Goal: Task Accomplishment & Management: Manage account settings

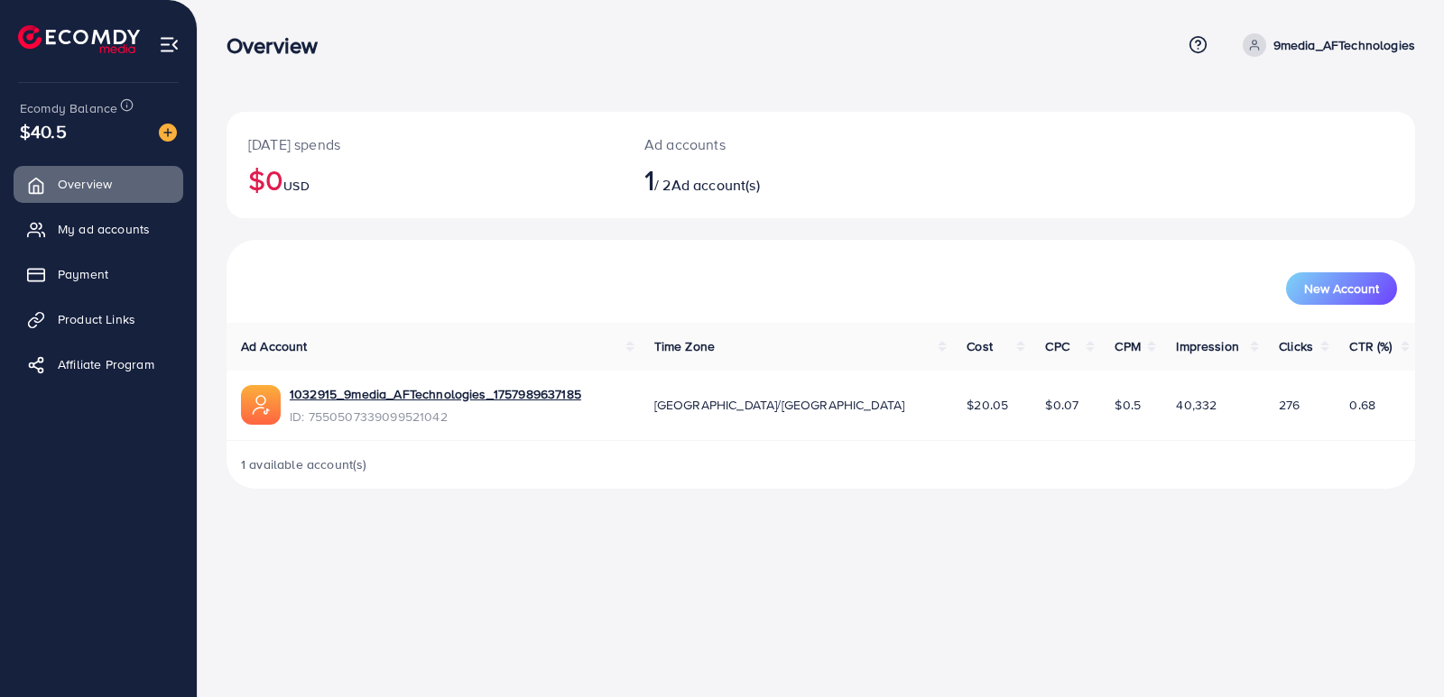
click at [89, 137] on div "$40.5" at bounding box center [98, 131] width 157 height 26
click at [63, 128] on span "$40.5" at bounding box center [43, 131] width 47 height 26
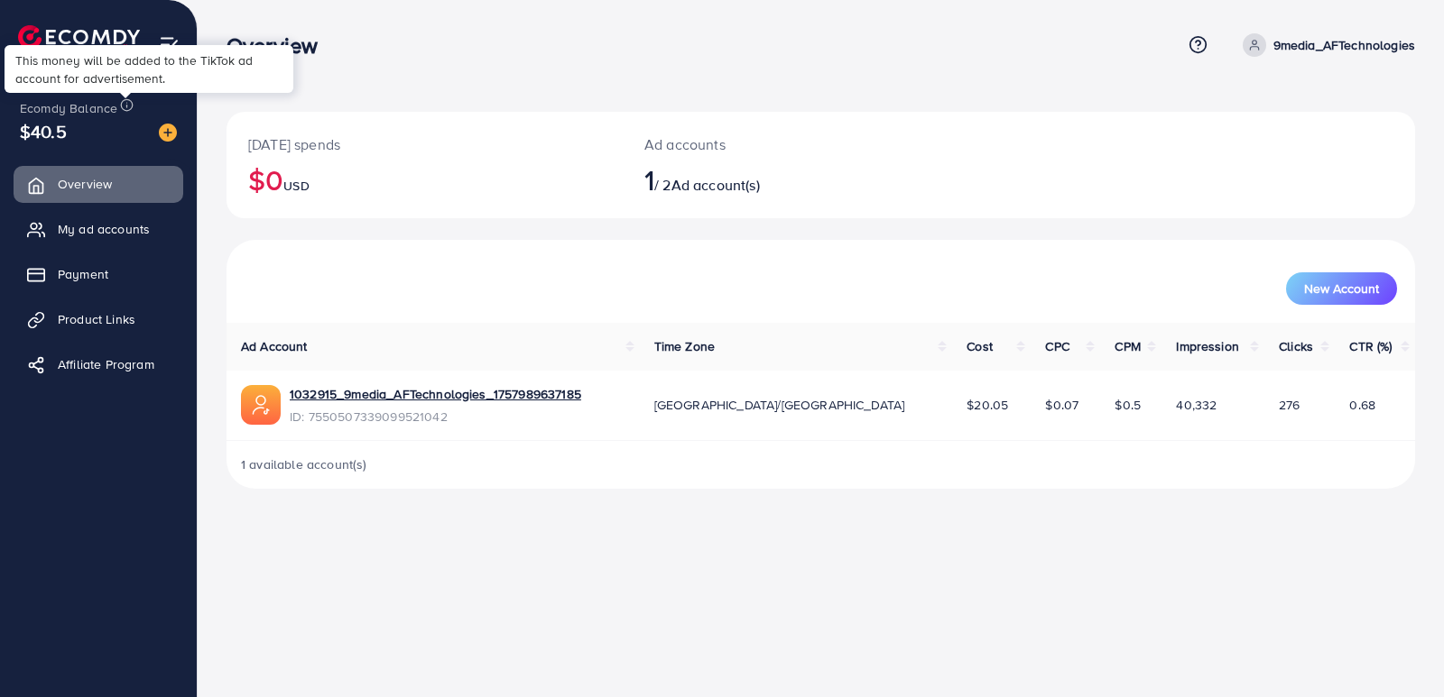
click at [126, 101] on icon at bounding box center [127, 105] width 14 height 14
click at [119, 214] on link "My ad accounts" at bounding box center [99, 229] width 170 height 36
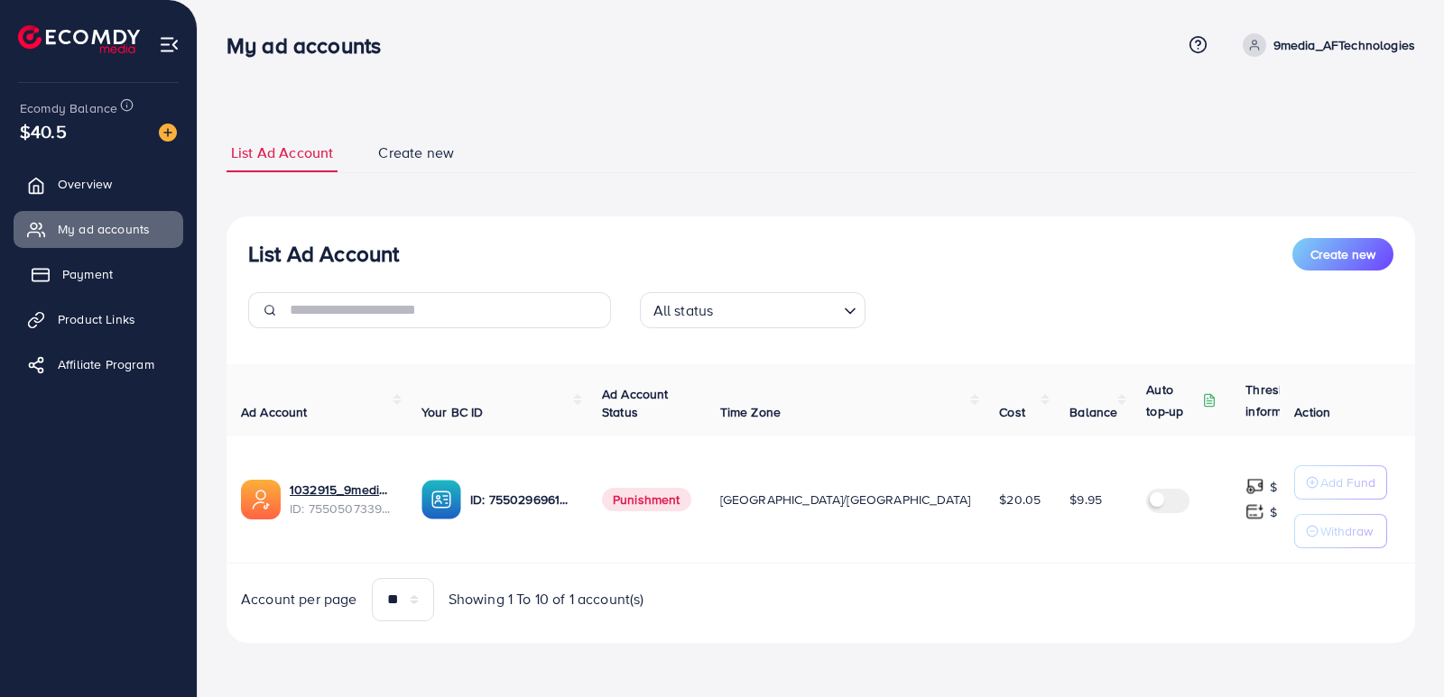
click at [126, 271] on link "Payment" at bounding box center [99, 274] width 170 height 36
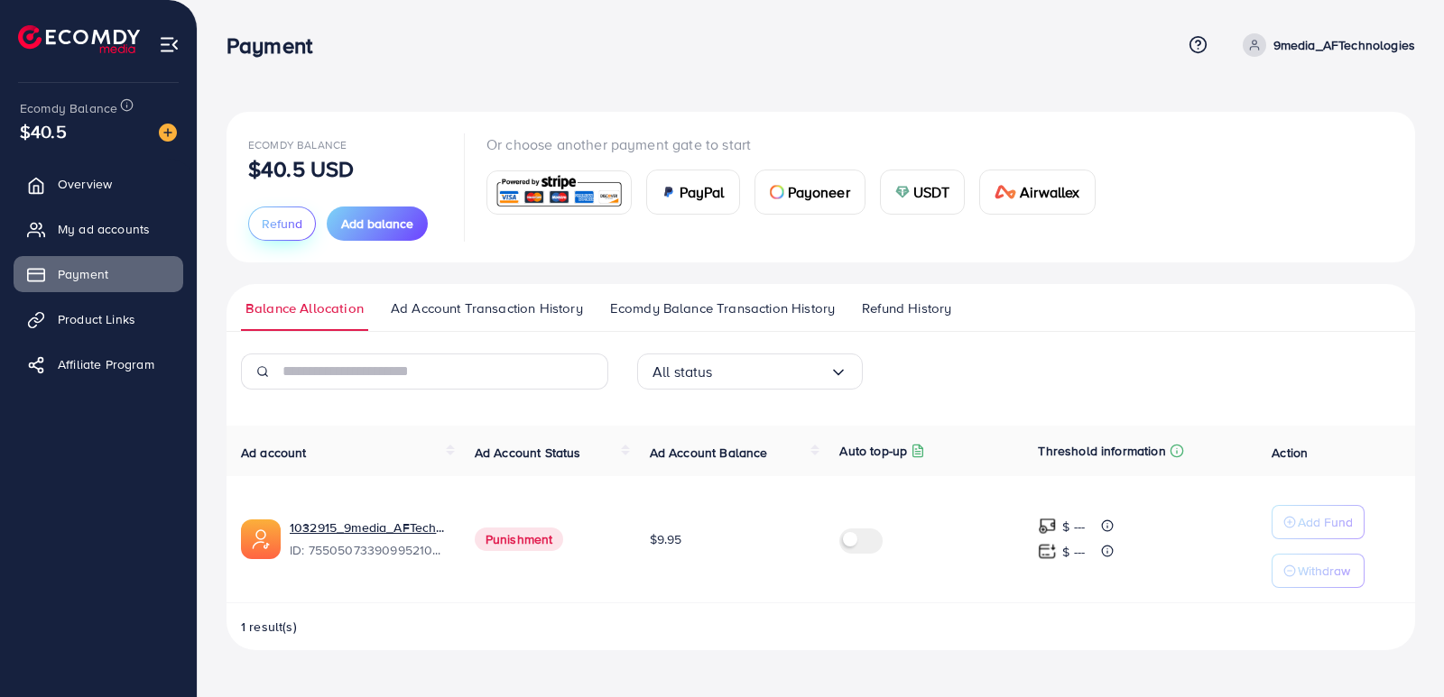
click at [265, 215] on span "Refund" at bounding box center [282, 224] width 41 height 18
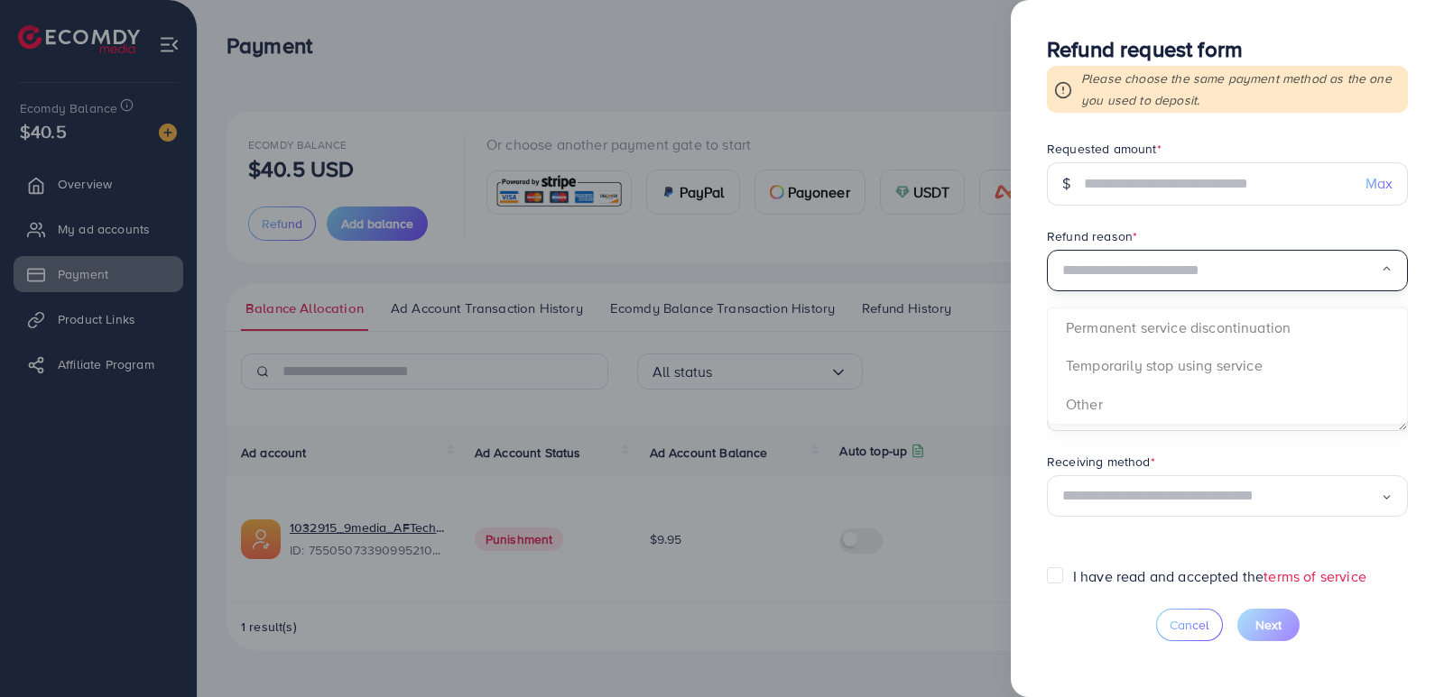
click at [947, 264] on input "Search for option" at bounding box center [1221, 271] width 318 height 28
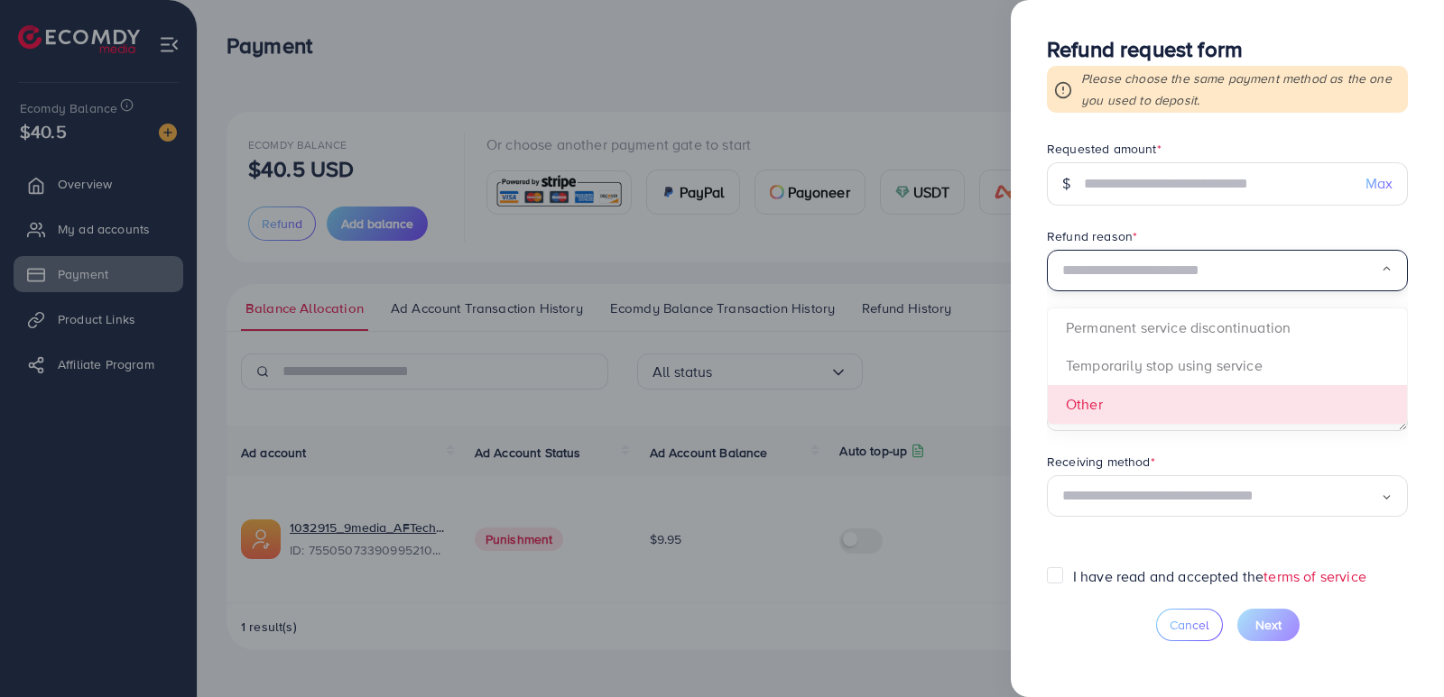
click at [947, 431] on input "Search for option" at bounding box center [1221, 497] width 318 height 28
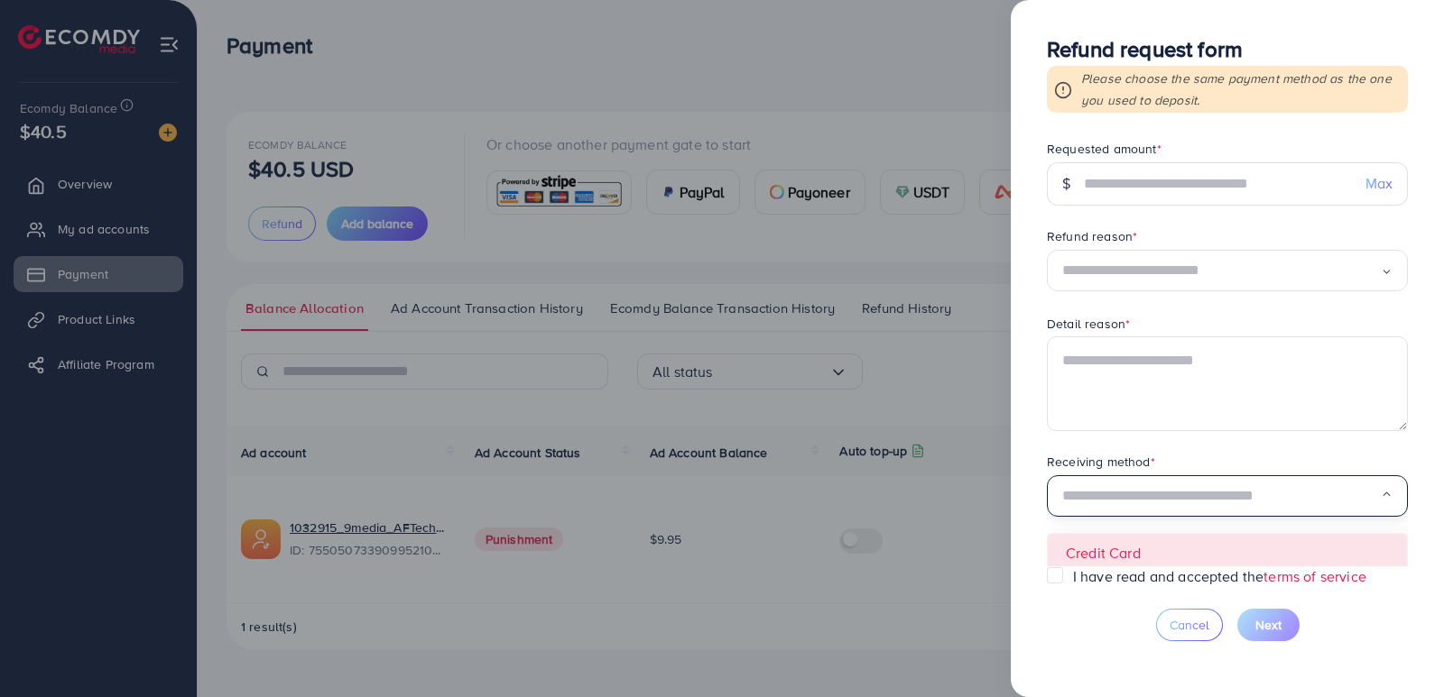
click at [947, 431] on input "Search for option" at bounding box center [1221, 497] width 318 height 28
click at [669, 30] on div at bounding box center [722, 348] width 1444 height 697
